Goal: Task Accomplishment & Management: Manage account settings

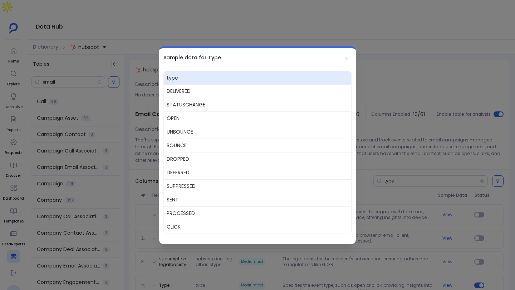
click at [344, 54] on button at bounding box center [347, 59] width 10 height 10
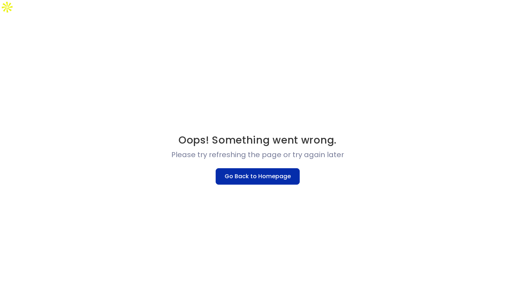
click at [253, 169] on button "Go Back to Homepage" at bounding box center [258, 177] width 84 height 16
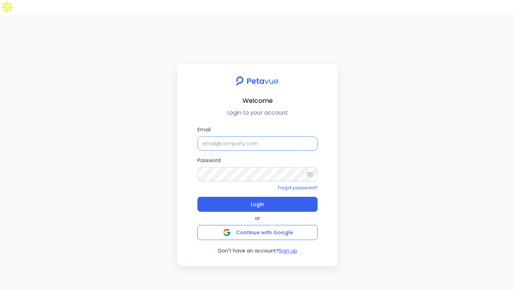
click at [219, 137] on input "Email" at bounding box center [257, 144] width 120 height 14
click at [274, 137] on input "Email" at bounding box center [257, 144] width 120 height 14
type input "rachel+kd@petavue.com"
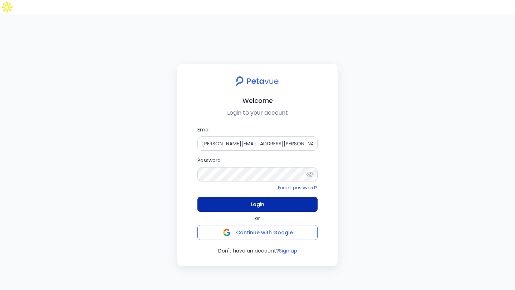
click at [242, 197] on button "Login" at bounding box center [257, 204] width 120 height 15
